Goal: Task Accomplishment & Management: Manage account settings

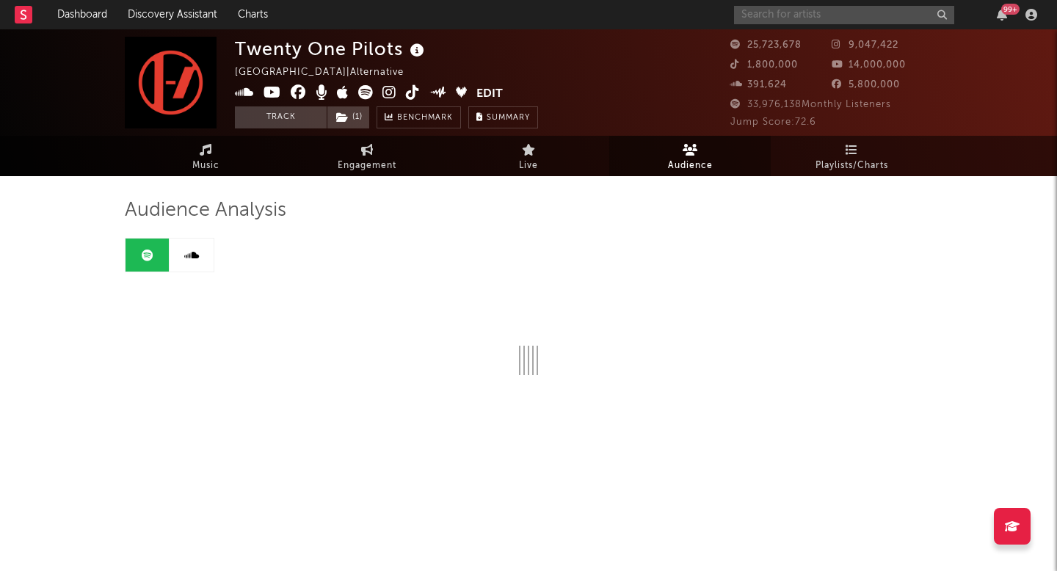
click at [854, 17] on input "text" at bounding box center [844, 15] width 220 height 18
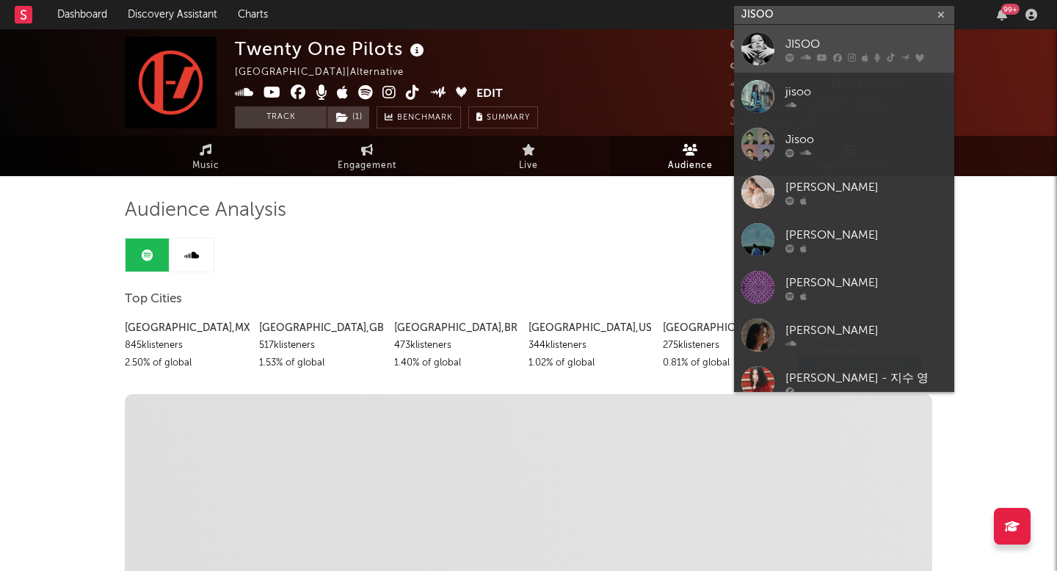
type input "JISOO"
click at [807, 35] on div "JISOO" at bounding box center [865, 44] width 161 height 18
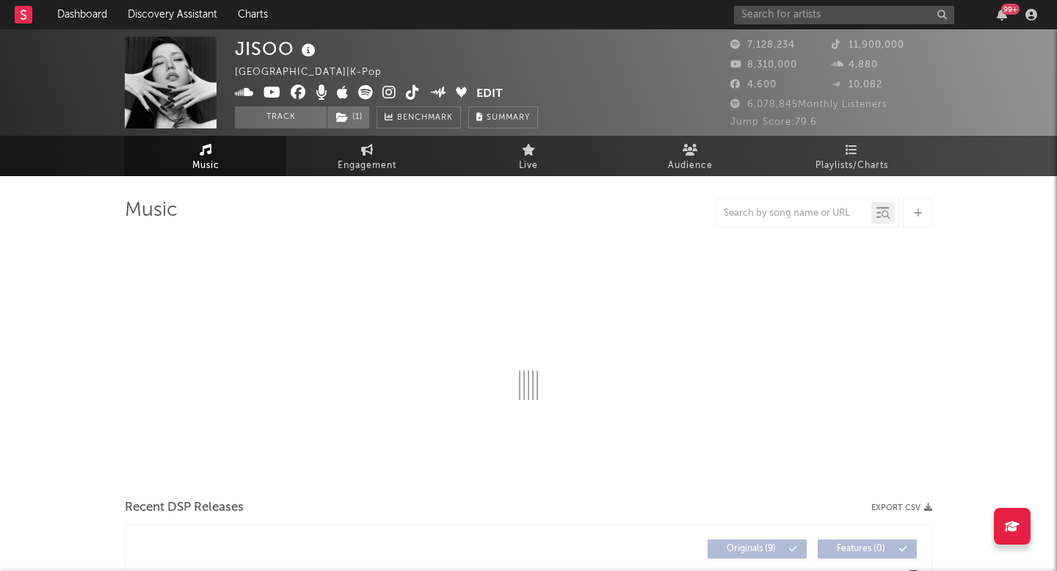
click at [489, 92] on button "Edit" at bounding box center [489, 94] width 26 height 18
select select "6m"
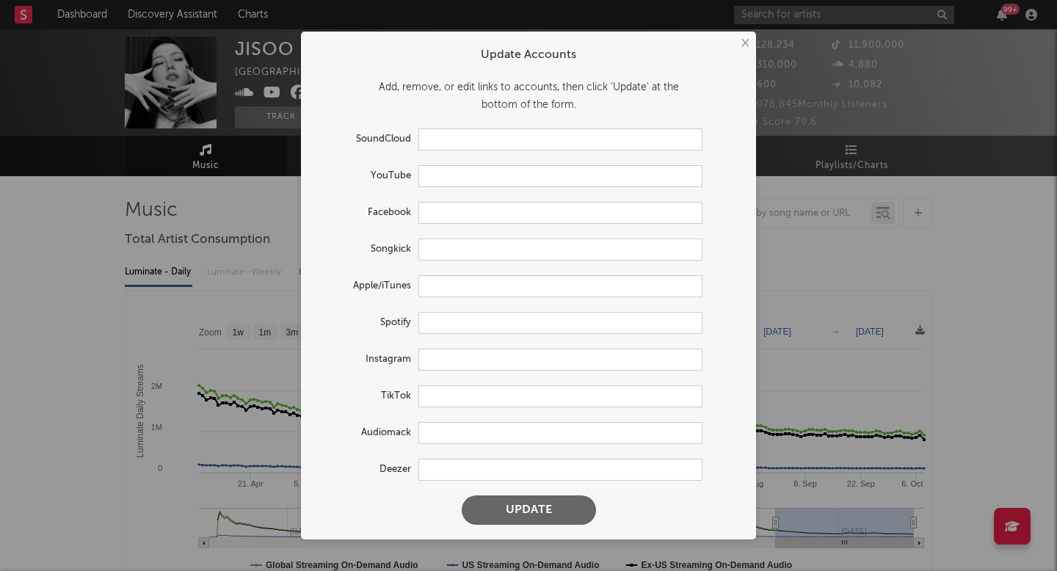
type input "[URL][DOMAIN_NAME]"
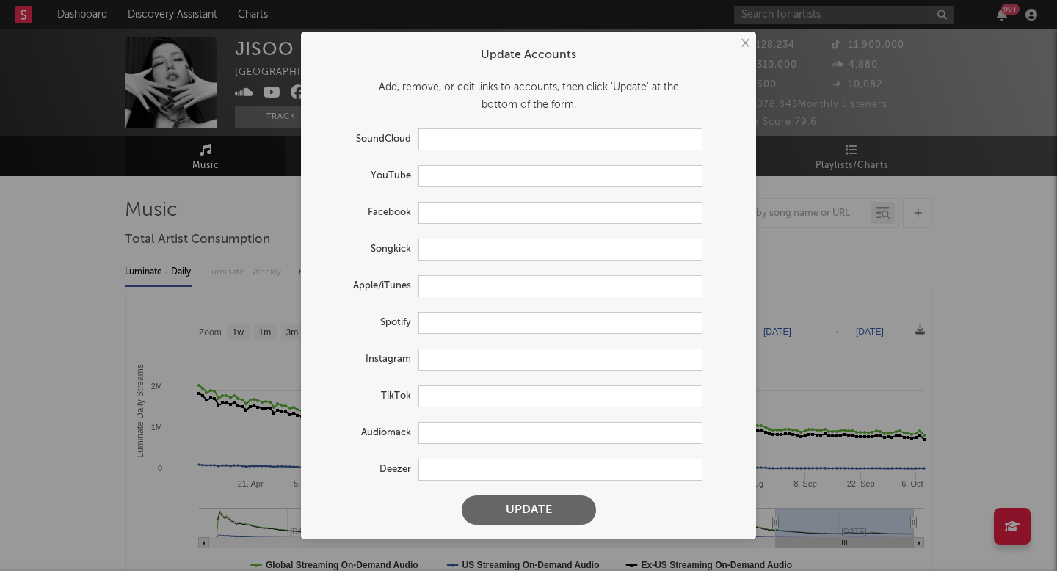
type input "[URL][DOMAIN_NAME]"
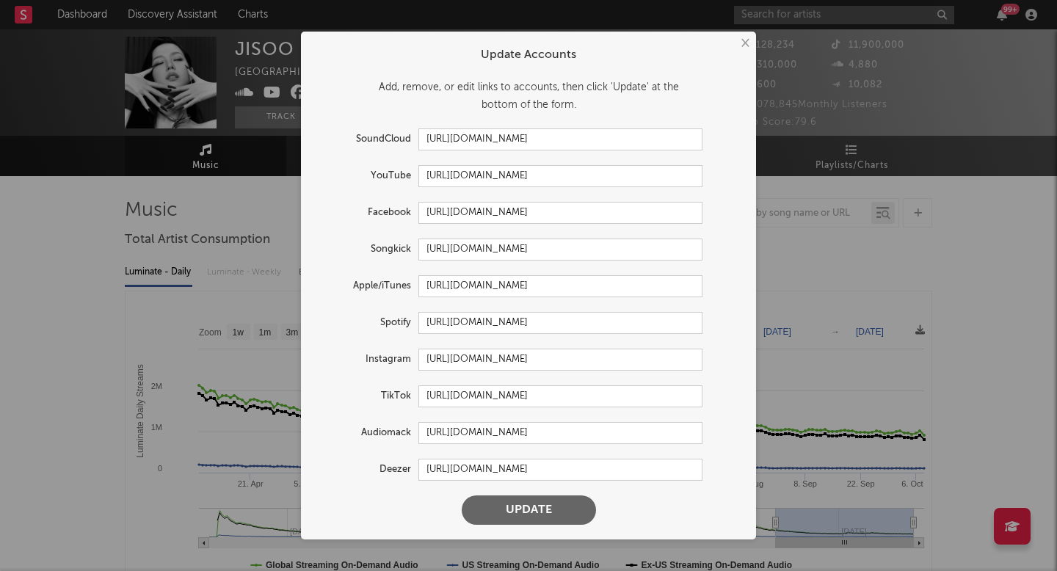
select select "6m"
drag, startPoint x: 611, startPoint y: 212, endPoint x: 392, endPoint y: 211, distance: 219.4
click at [392, 211] on div "Facebook [URL][DOMAIN_NAME]" at bounding box center [509, 213] width 387 height 22
click at [421, 357] on input "[URL][DOMAIN_NAME]" at bounding box center [560, 360] width 284 height 22
drag, startPoint x: 421, startPoint y: 357, endPoint x: 624, endPoint y: 361, distance: 203.3
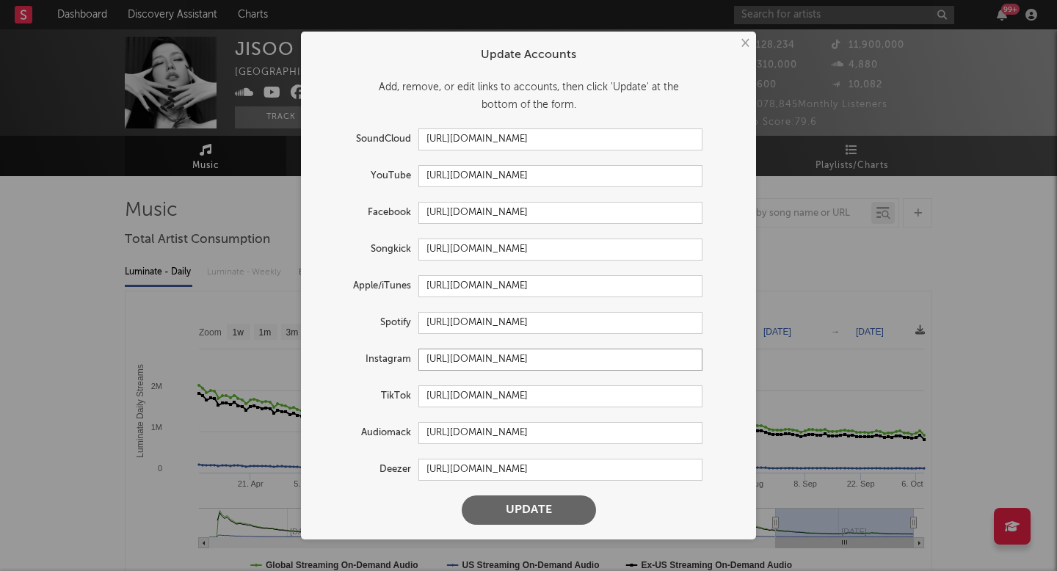
click at [624, 361] on input "[URL][DOMAIN_NAME]" at bounding box center [560, 360] width 284 height 22
click at [745, 44] on button "×" at bounding box center [744, 43] width 16 height 16
